Goal: Task Accomplishment & Management: Manage account settings

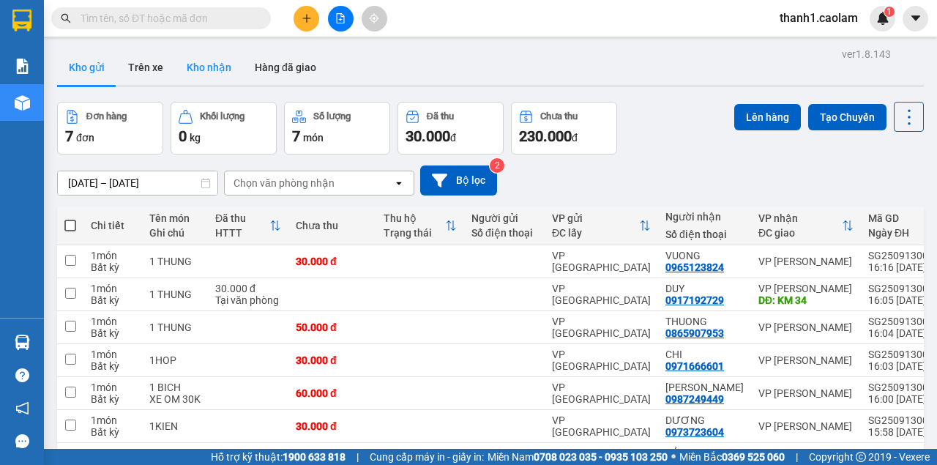
click at [209, 64] on button "Kho nhận" at bounding box center [209, 67] width 68 height 35
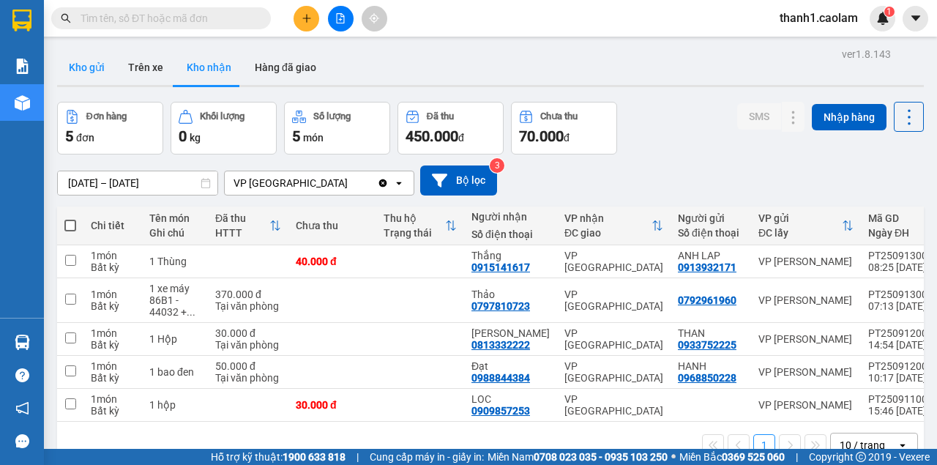
click at [107, 61] on button "Kho gửi" at bounding box center [86, 67] width 59 height 35
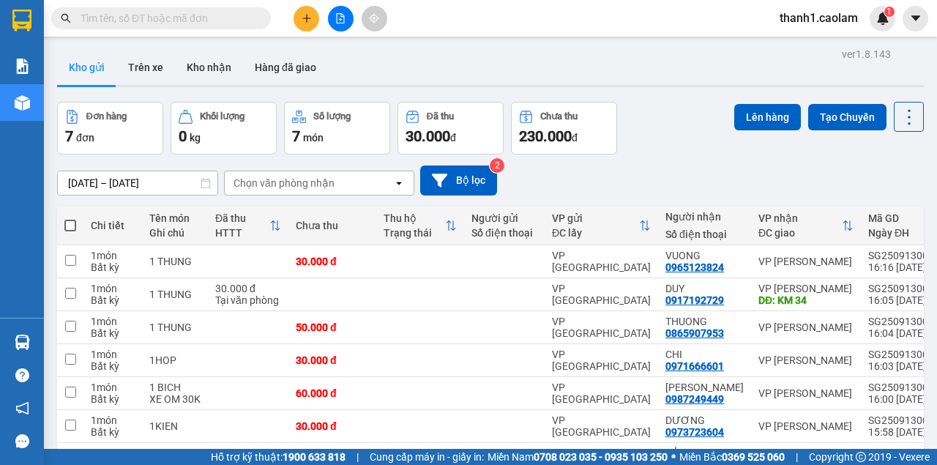
click at [640, 102] on div "Đơn hàng 7 đơn Khối lượng 0 kg Số lượng 7 món Đã thu 30.000 đ Chưa thu 230.000 …" at bounding box center [490, 128] width 866 height 53
click at [663, 30] on div "Kết quả tìm kiếm ( 0 ) Bộ lọc No Data thanh1.caolam 1" at bounding box center [468, 18] width 937 height 37
click at [207, 65] on button "Kho nhận" at bounding box center [209, 67] width 68 height 35
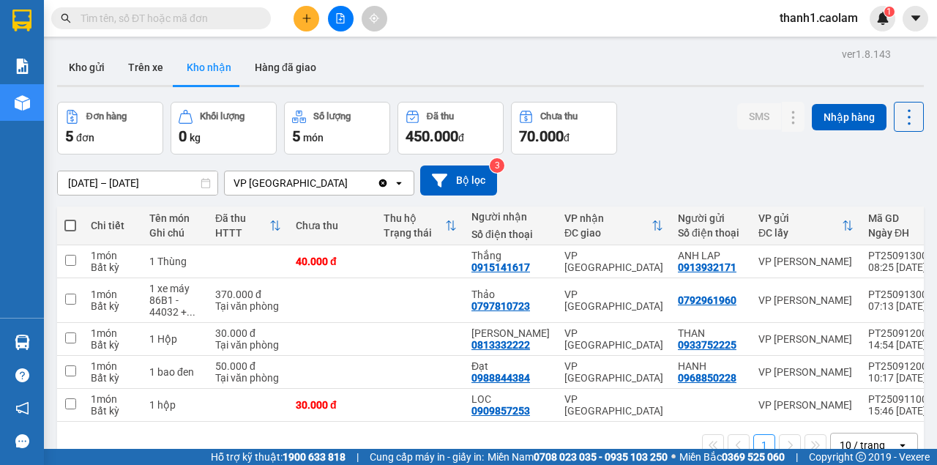
click at [342, 18] on icon "file-add" at bounding box center [340, 18] width 10 height 10
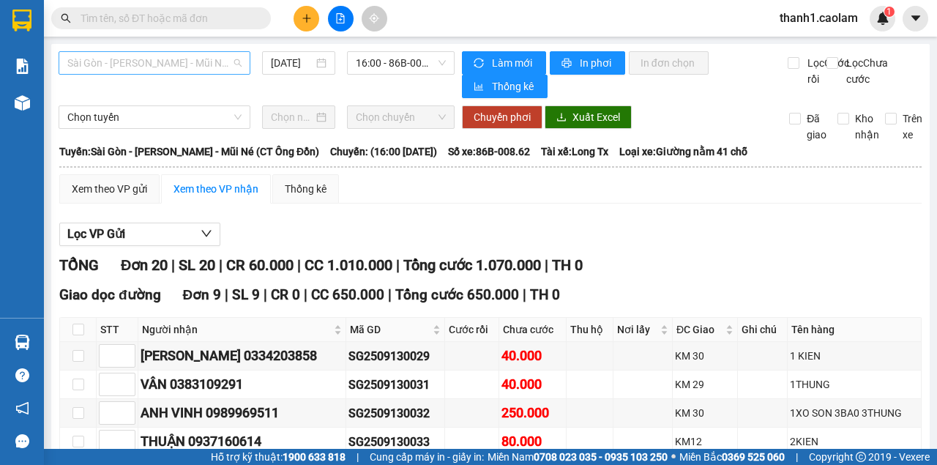
click at [179, 54] on span "Sài Gòn - [PERSON_NAME] - Mũi Né (CT Ông Đồn)" at bounding box center [154, 63] width 174 height 22
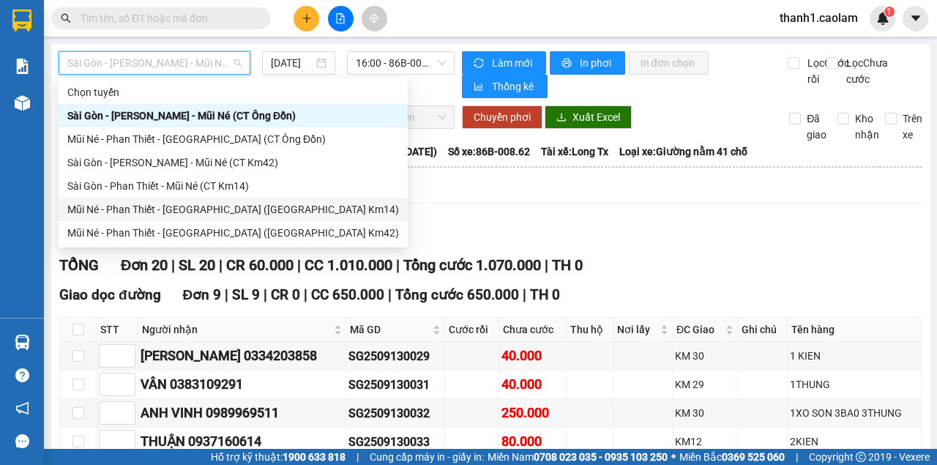
click at [235, 207] on div "Mũi Né - Phan Thiết - [GEOGRAPHIC_DATA] ([GEOGRAPHIC_DATA] Km14)" at bounding box center [232, 209] width 331 height 16
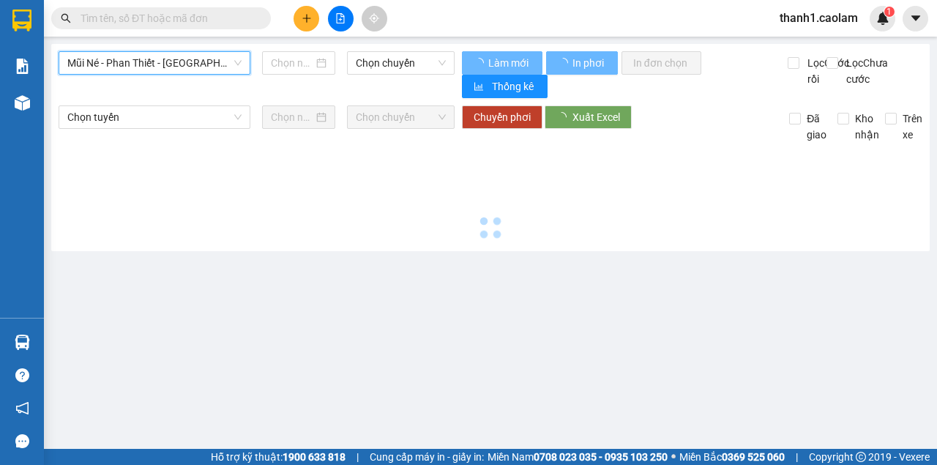
type input "[DATE]"
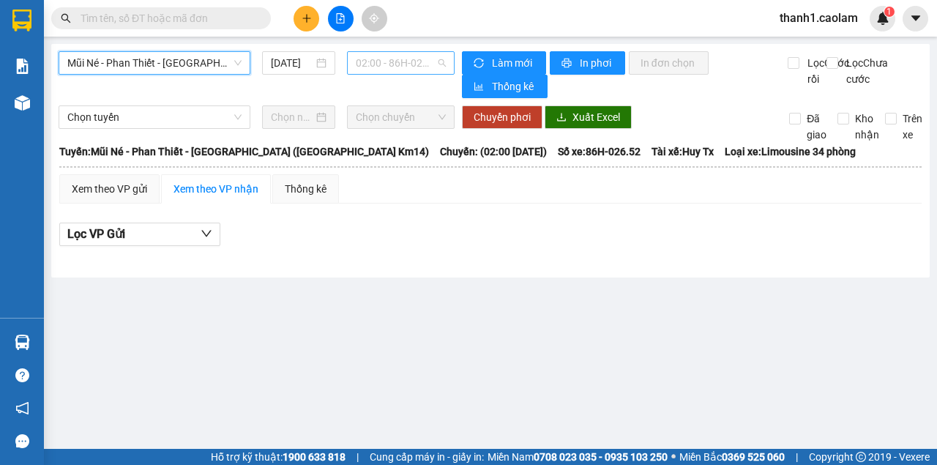
click at [386, 61] on span "02:00 - 86H-026.52" at bounding box center [400, 63] width 89 height 22
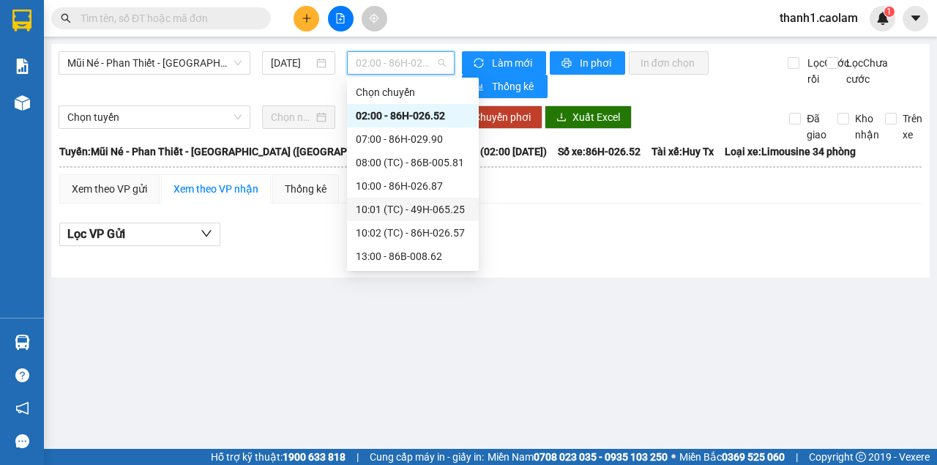
scroll to position [97, 0]
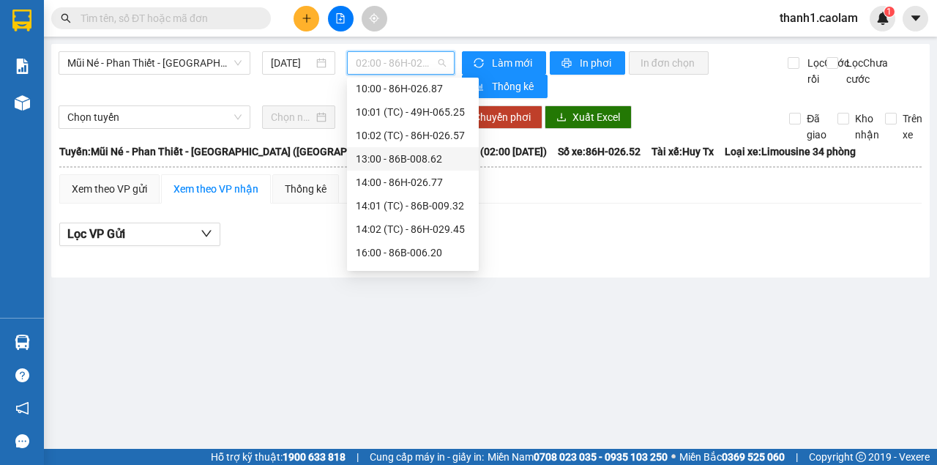
click at [402, 165] on div "13:00 - 86B-008.62" at bounding box center [413, 159] width 114 height 16
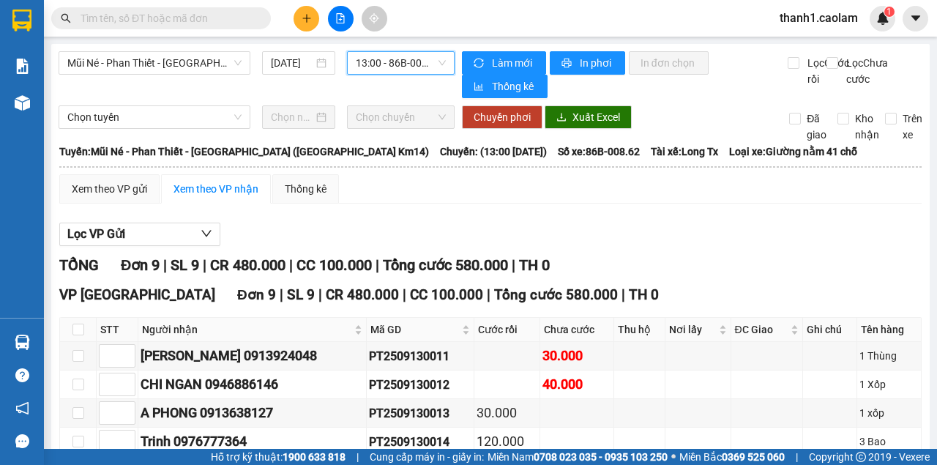
scroll to position [222, 0]
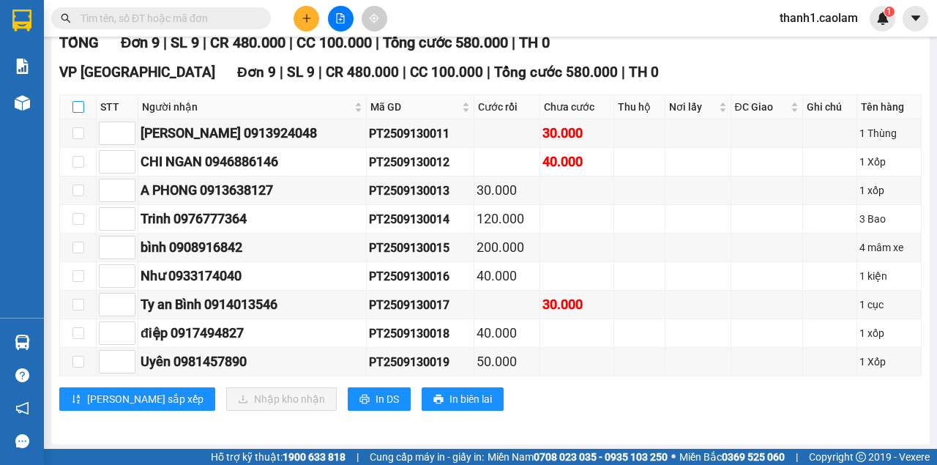
click at [78, 113] on input "checkbox" at bounding box center [78, 107] width 12 height 12
checkbox input "true"
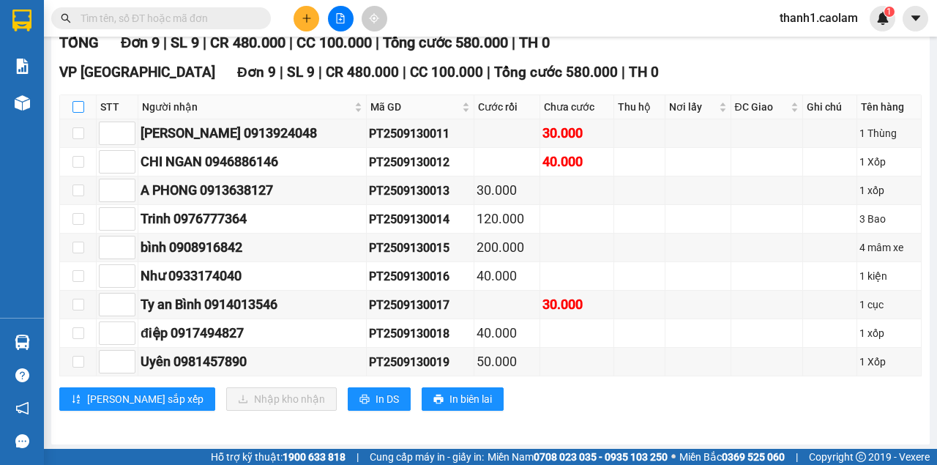
checkbox input "true"
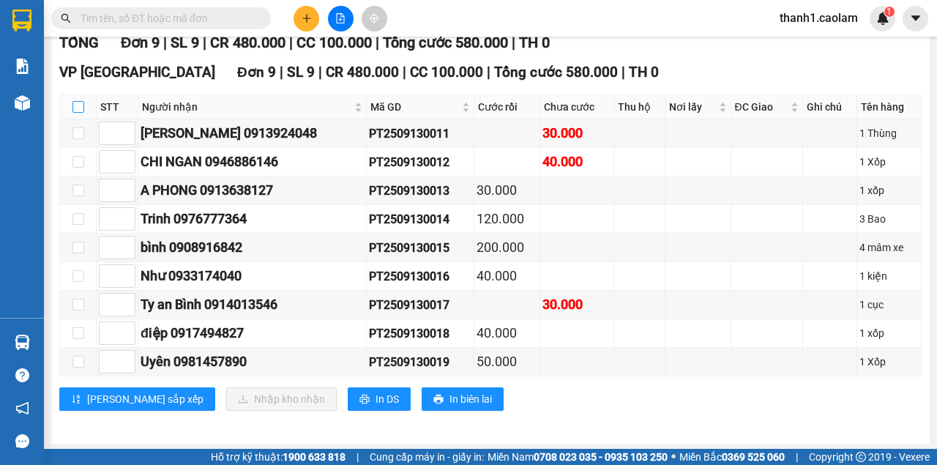
checkbox input "true"
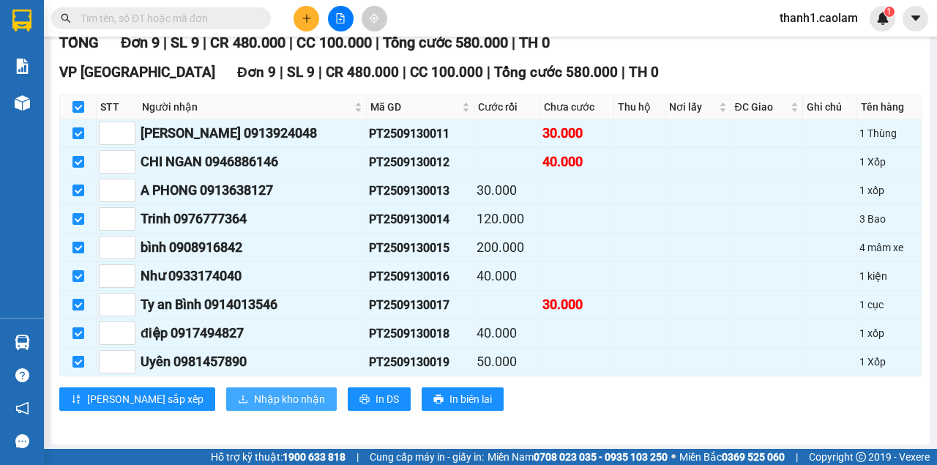
click at [254, 402] on span "Nhập kho nhận" at bounding box center [289, 399] width 71 height 16
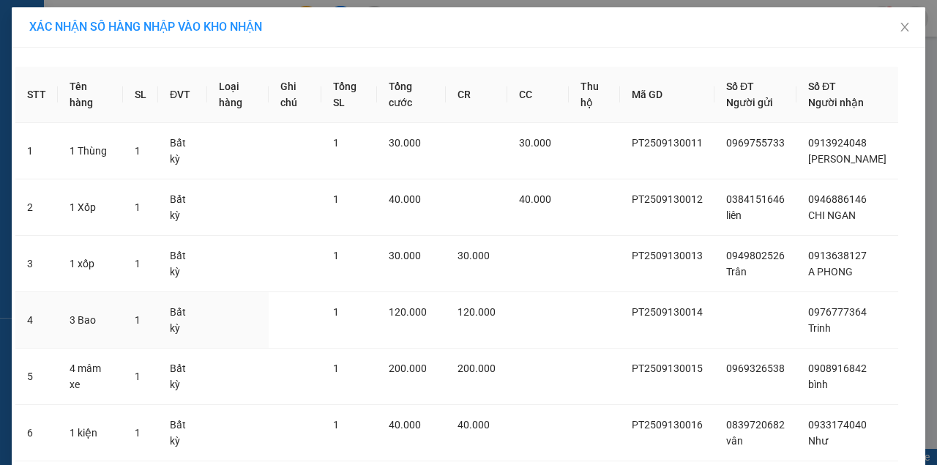
scroll to position [269, 0]
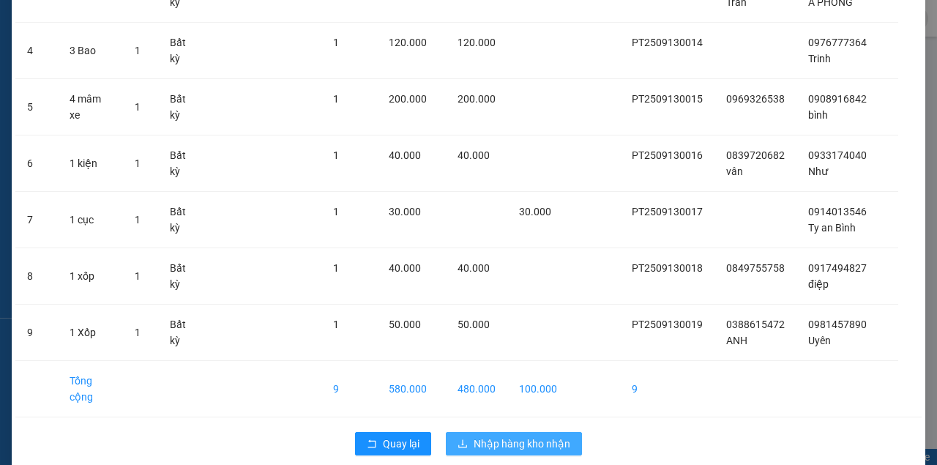
click at [532, 435] on span "Nhập hàng kho nhận" at bounding box center [521, 443] width 97 height 16
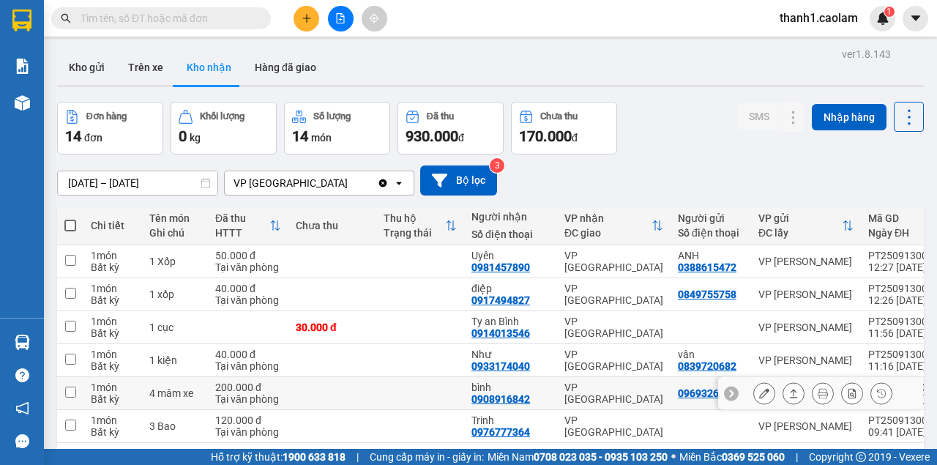
scroll to position [97, 0]
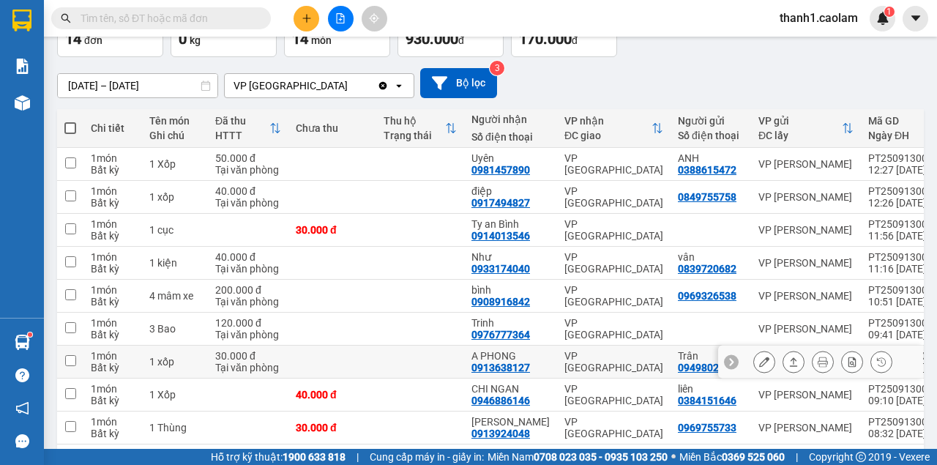
click at [759, 359] on icon at bounding box center [764, 361] width 10 height 10
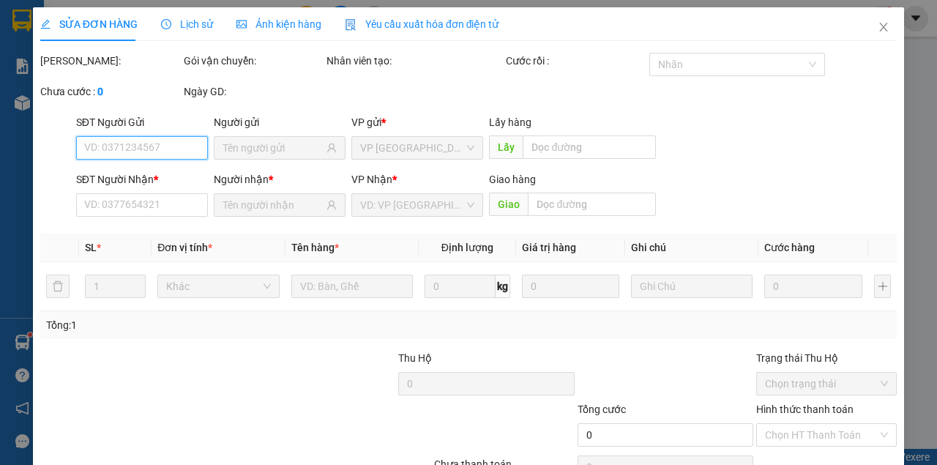
type input "0949802526"
type input "Trân"
type input "0913638127"
type input "A PHONG"
type input "30.000"
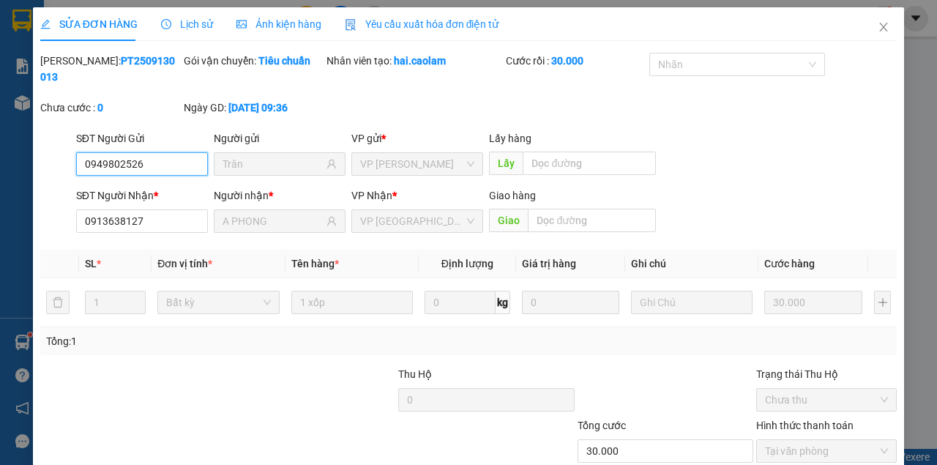
scroll to position [78, 0]
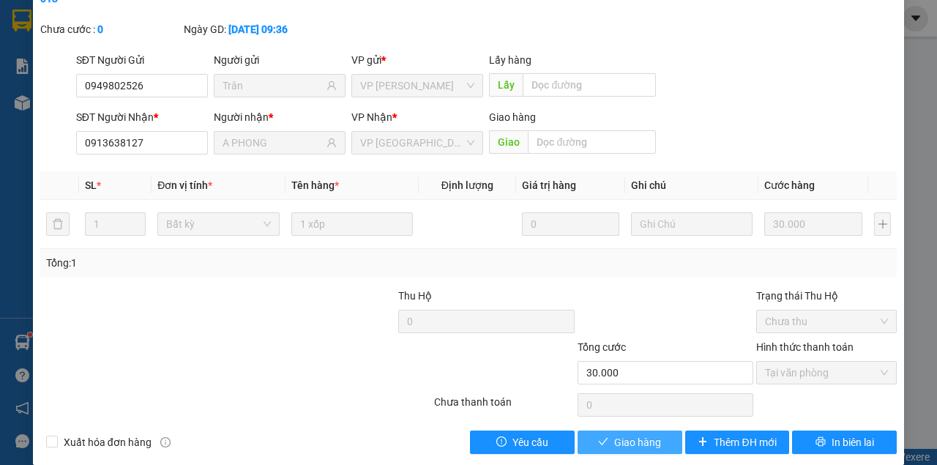
click at [641, 446] on span "Giao hàng" at bounding box center [637, 442] width 47 height 16
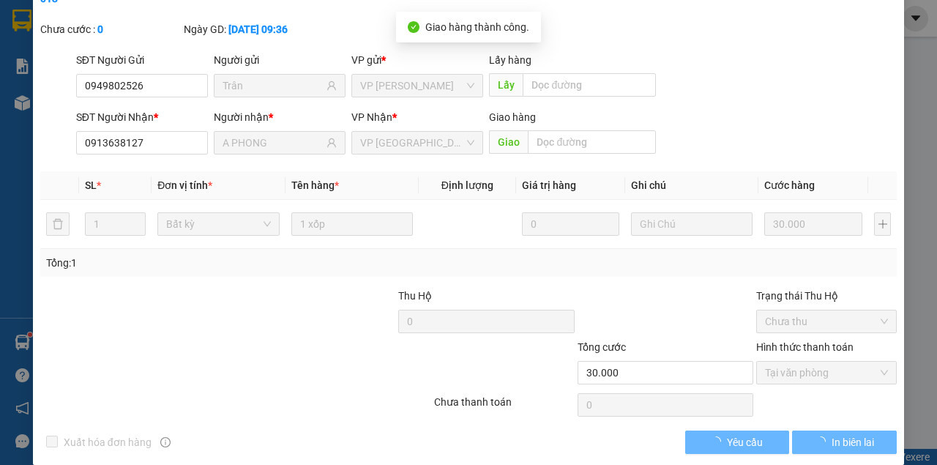
scroll to position [0, 0]
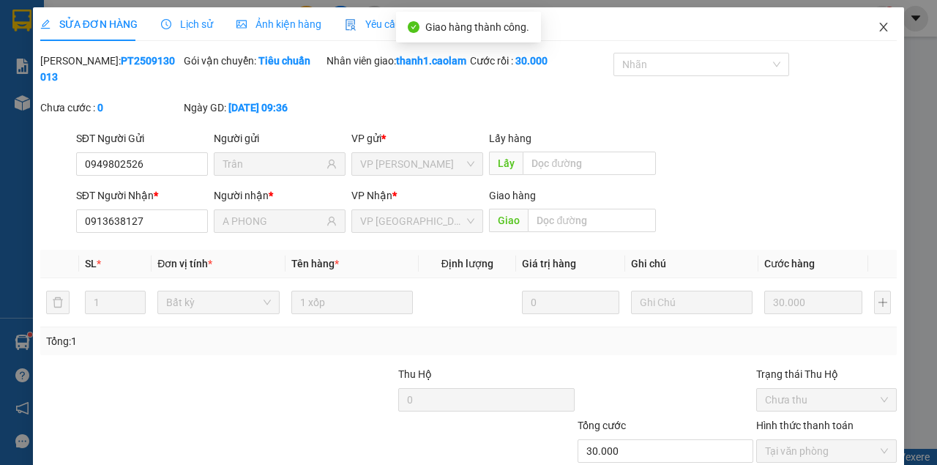
click at [878, 28] on icon "close" at bounding box center [883, 27] width 12 height 12
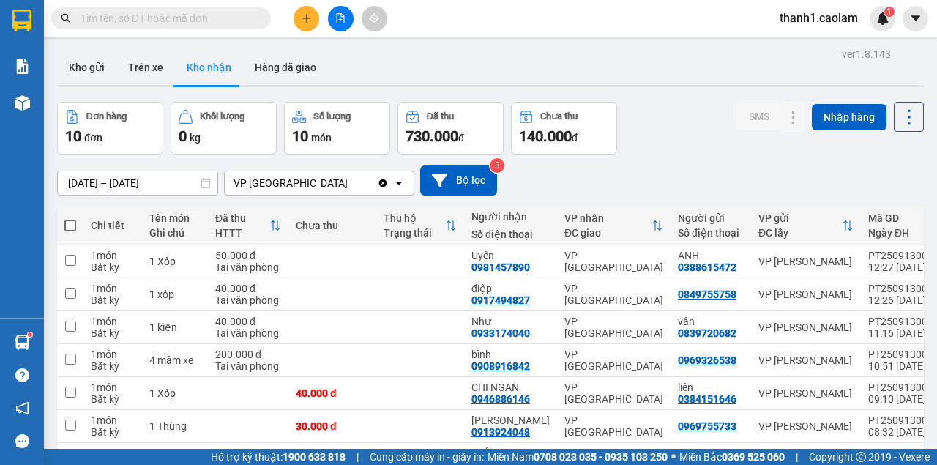
click at [343, 17] on icon "file-add" at bounding box center [340, 18] width 10 height 10
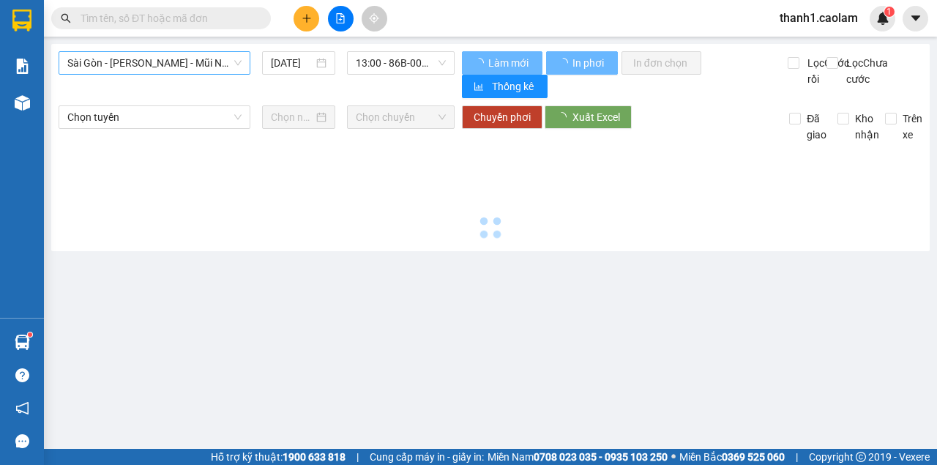
click at [170, 75] on div "Sài Gòn - [PERSON_NAME] - Mũi Né (CT Ông Đồn) [DATE] 13:00 - 86B-008.62" at bounding box center [257, 74] width 396 height 47
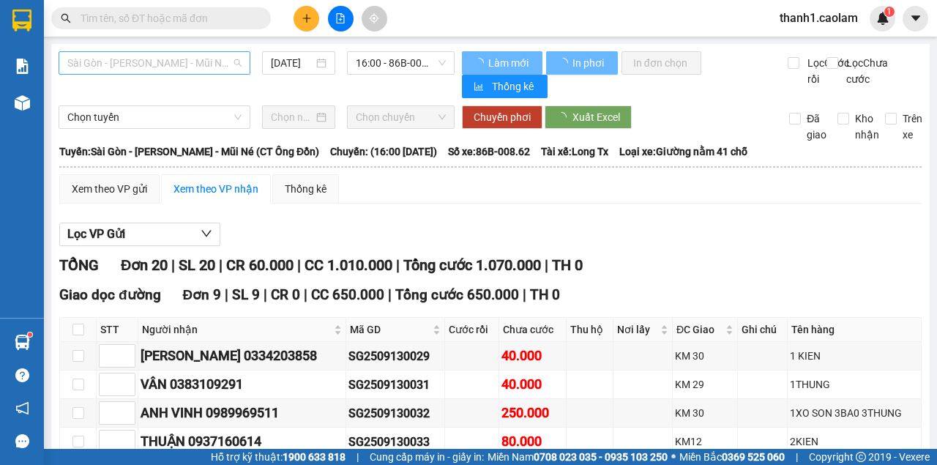
click at [184, 61] on span "Sài Gòn - [PERSON_NAME] - Mũi Né (CT Ông Đồn)" at bounding box center [154, 63] width 174 height 22
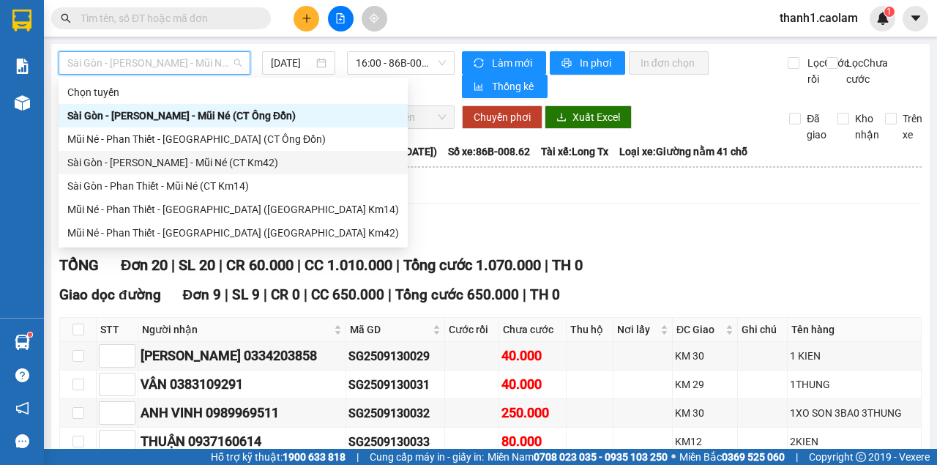
click at [239, 171] on div "Sài Gòn - [PERSON_NAME] - Mũi Né (CT Km42)" at bounding box center [233, 162] width 349 height 23
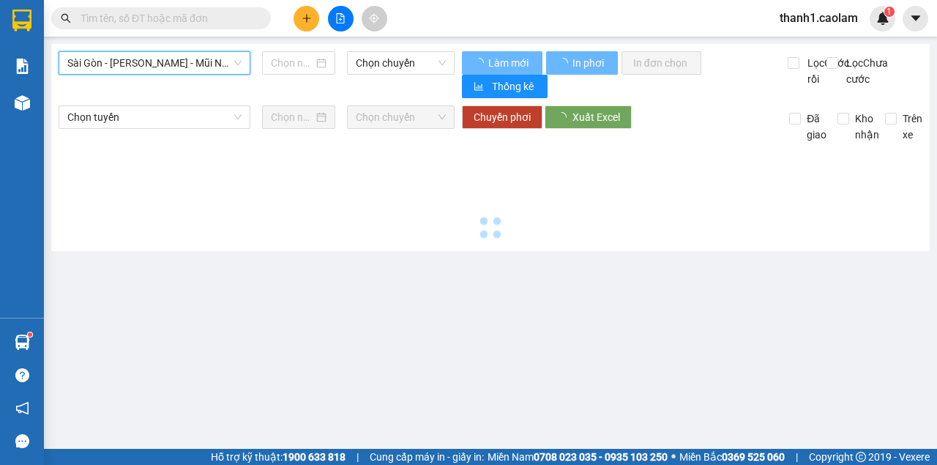
type input "[DATE]"
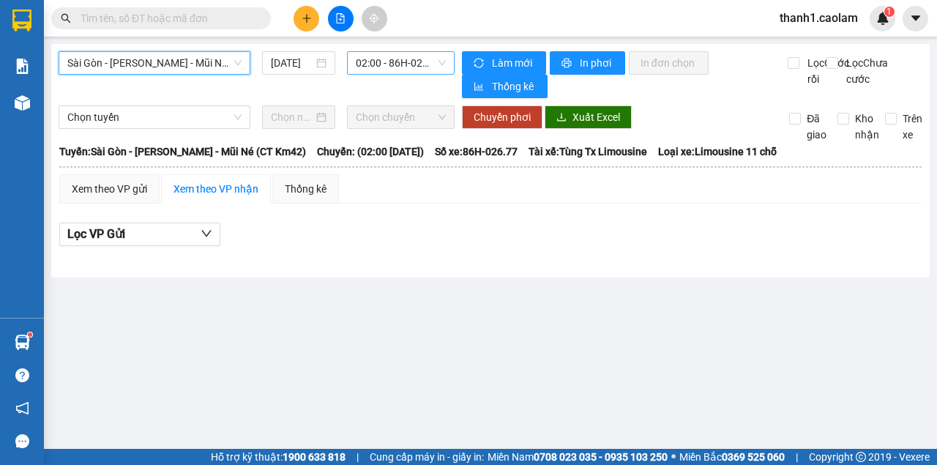
click at [380, 60] on span "02:00 - 86H-026.77" at bounding box center [400, 63] width 89 height 22
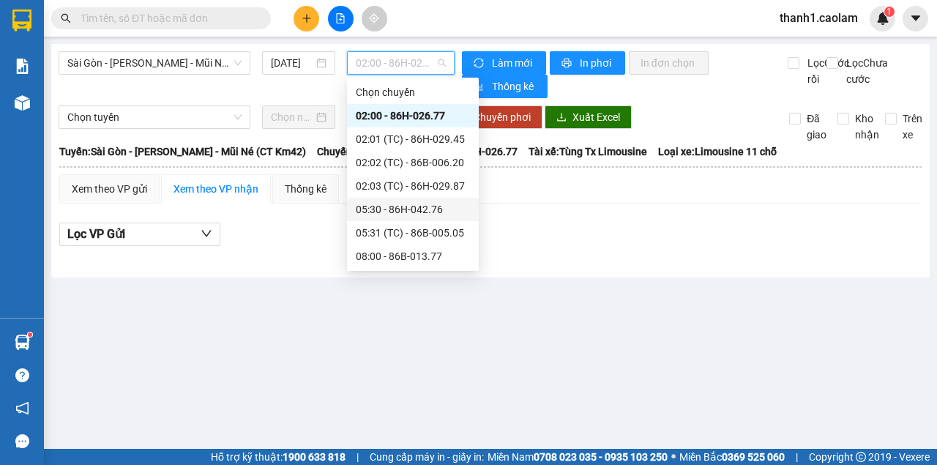
scroll to position [146, 0]
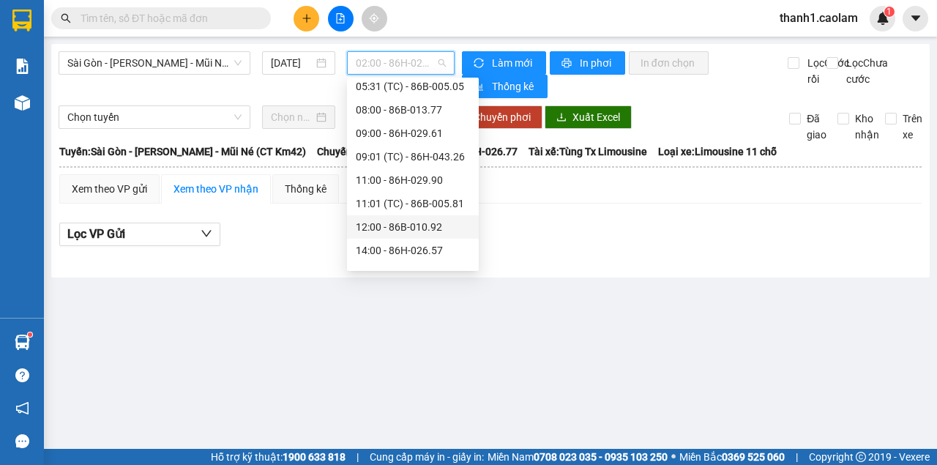
click at [440, 228] on div "12:00 - 86B-010.92" at bounding box center [413, 227] width 114 height 16
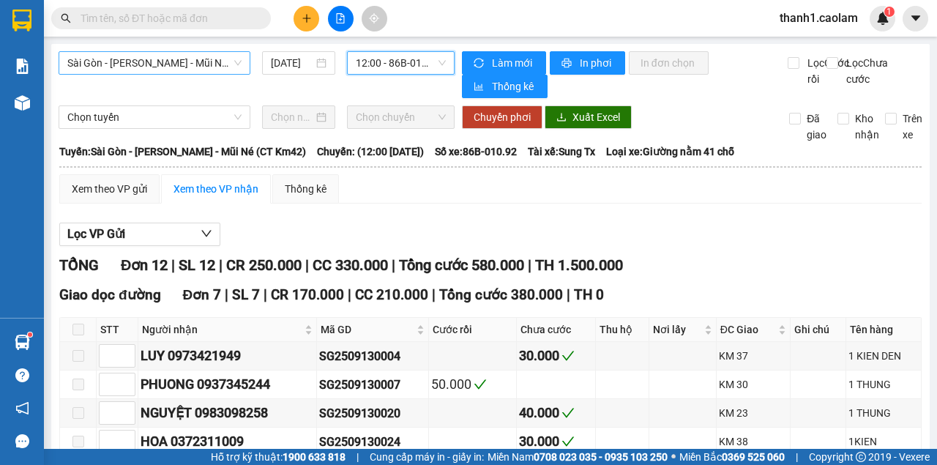
click at [205, 64] on span "Sài Gòn - [PERSON_NAME] - Mũi Né (CT Km42)" at bounding box center [154, 63] width 174 height 22
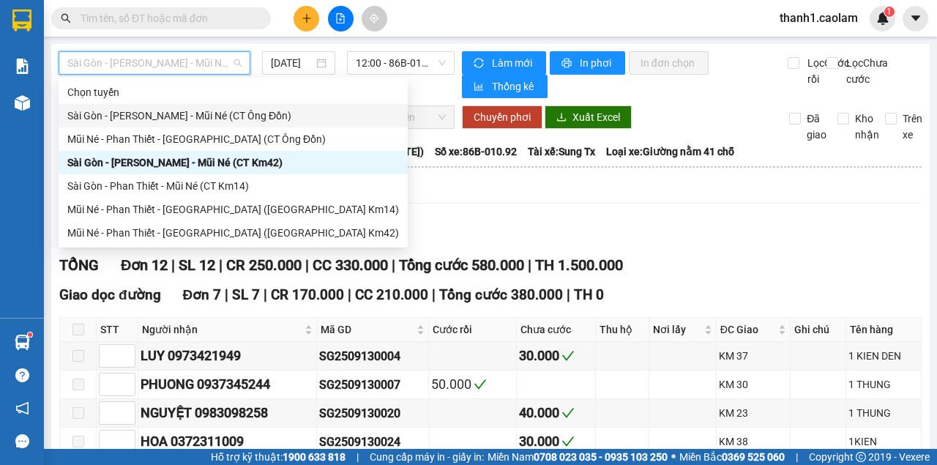
click at [233, 121] on div "Sài Gòn - [PERSON_NAME] - Mũi Né (CT Ông Đồn)" at bounding box center [232, 116] width 331 height 16
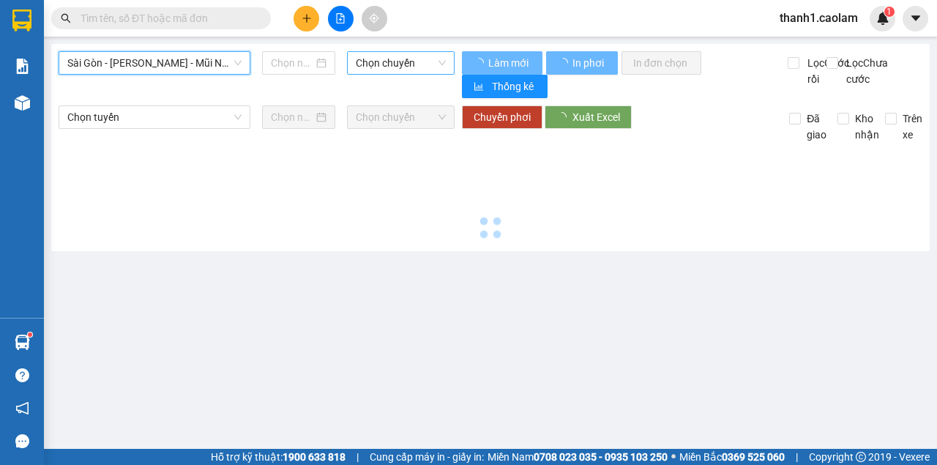
type input "[DATE]"
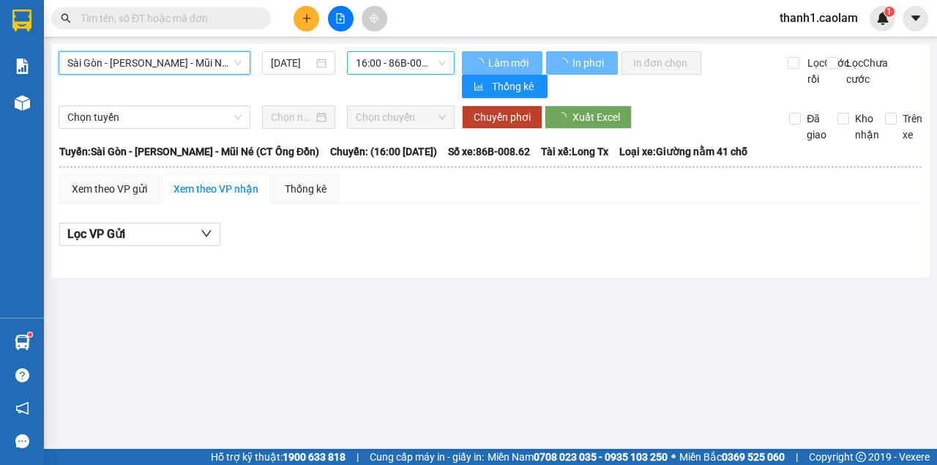
click at [386, 69] on span "16:00 - 86B-008.62" at bounding box center [400, 63] width 89 height 22
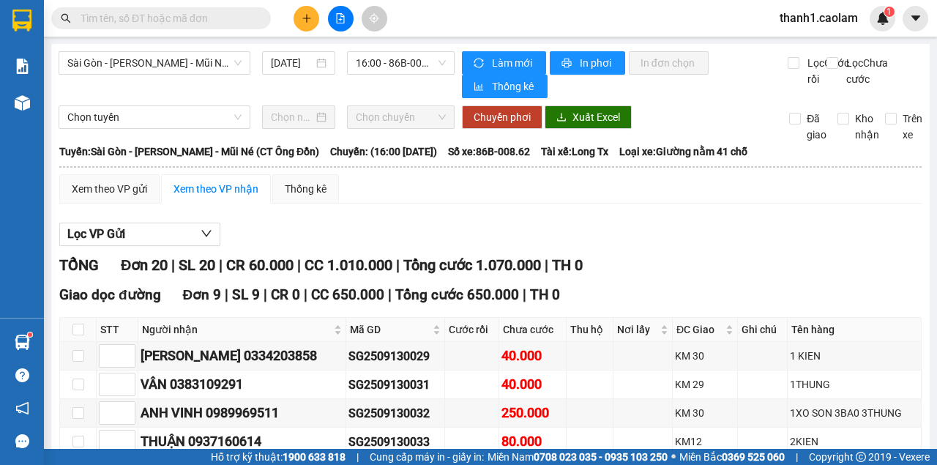
click at [28, 9] on div at bounding box center [22, 24] width 44 height 48
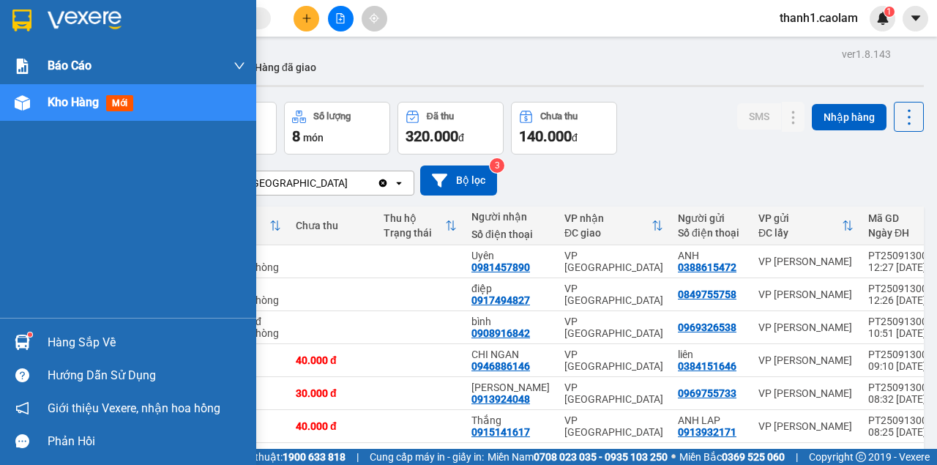
click at [14, 20] on img at bounding box center [21, 21] width 19 height 22
